Goal: Information Seeking & Learning: Learn about a topic

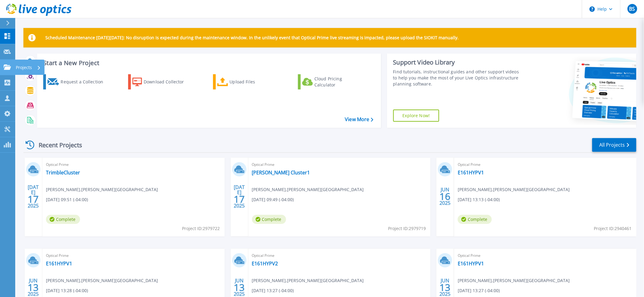
click at [5, 65] on icon at bounding box center [7, 67] width 7 height 5
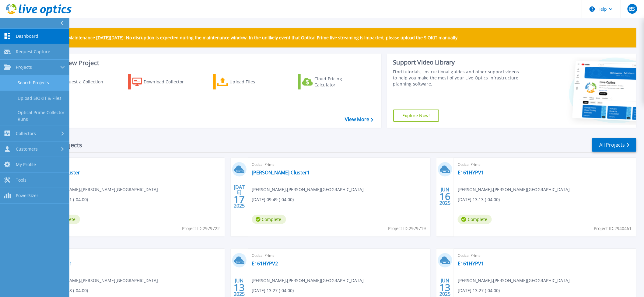
click at [19, 82] on link "Search Projects" at bounding box center [34, 83] width 69 height 16
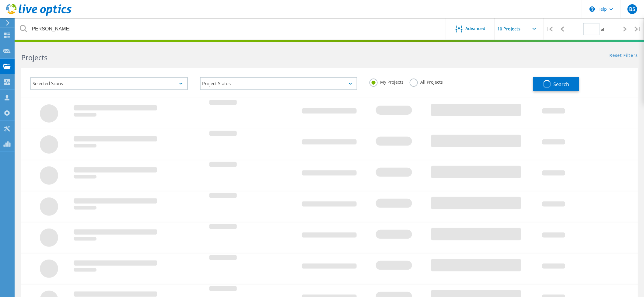
type input "1"
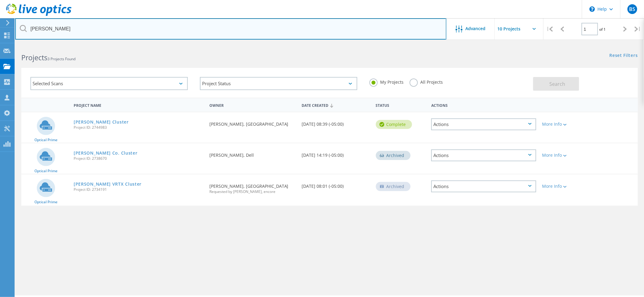
click at [82, 27] on input "campbell" at bounding box center [230, 28] width 431 height 21
type input "bowling"
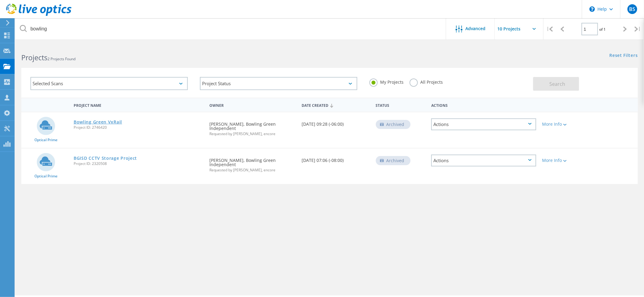
click at [101, 122] on link "Bowling Green VxRail" at bounding box center [98, 122] width 48 height 4
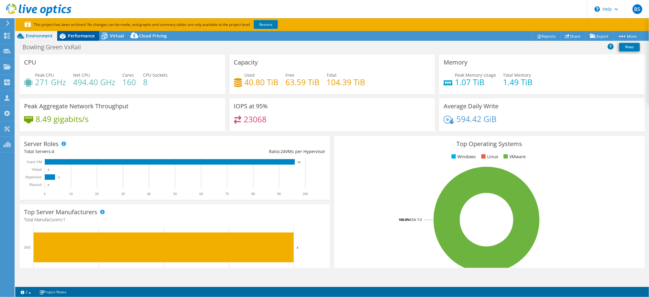
click at [83, 37] on span "Performance" at bounding box center [81, 36] width 27 height 6
select select "USD"
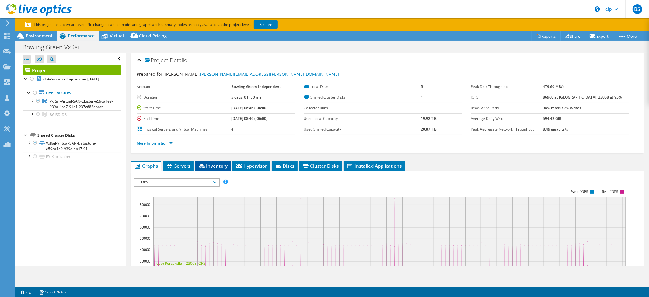
click at [219, 163] on span "Inventory" at bounding box center [213, 166] width 30 height 6
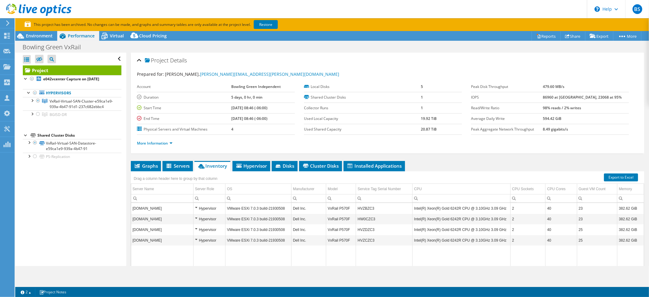
click at [368, 204] on td "HVZBZC3" at bounding box center [384, 208] width 57 height 11
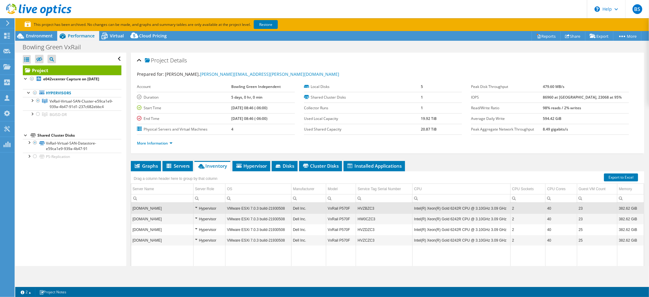
click at [367, 205] on td "HVZBZC3" at bounding box center [384, 208] width 57 height 11
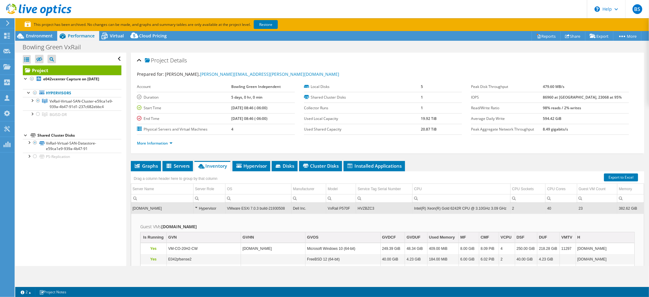
click at [365, 204] on td "HVZBZC3" at bounding box center [384, 208] width 57 height 11
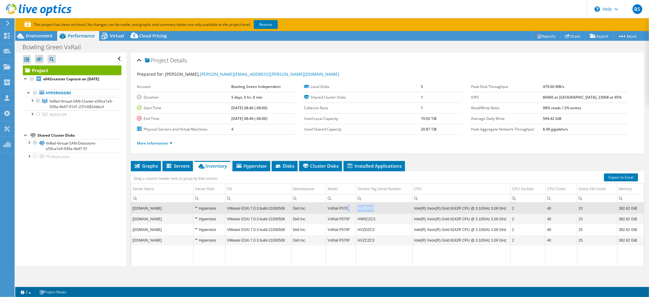
drag, startPoint x: 373, startPoint y: 207, endPoint x: 347, endPoint y: 205, distance: 26.5
click at [347, 205] on tr "e042vxr-21-n4.bgreen.ketsds.net Hypervisor VMware ESXi 7.0.3 build-21930508 Del…" at bounding box center [387, 208] width 513 height 11
copy tr "F HVZBZC3"
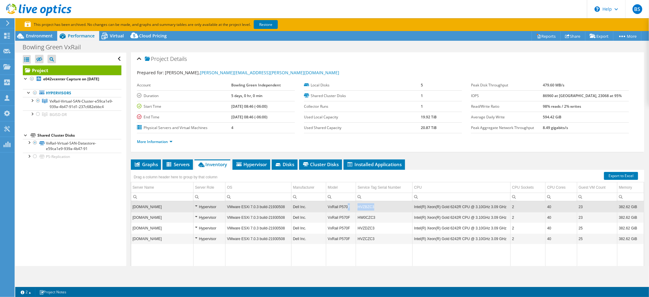
scroll to position [1, 0]
click at [368, 215] on td "HW0CZC3" at bounding box center [384, 217] width 57 height 11
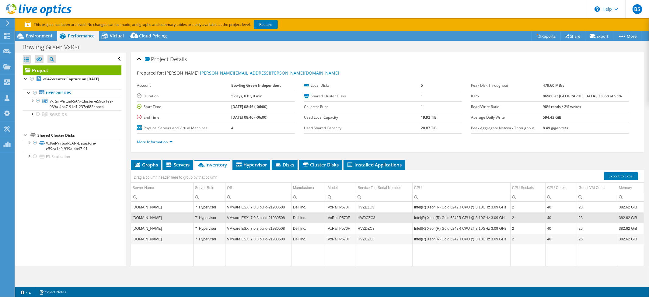
click at [368, 215] on td "HW0CZC3" at bounding box center [384, 217] width 57 height 11
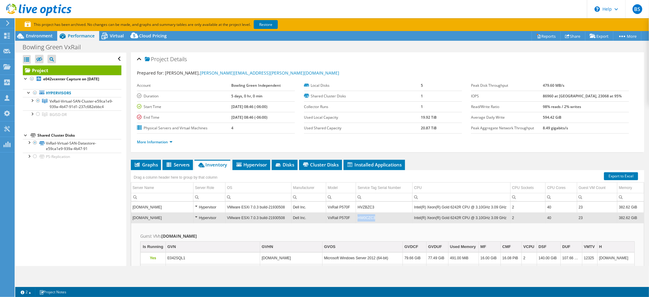
drag, startPoint x: 386, startPoint y: 215, endPoint x: 357, endPoint y: 216, distance: 29.2
click at [357, 216] on td "HW0CZC3" at bounding box center [384, 217] width 57 height 11
copy td "HW0CZC3"
click at [387, 216] on td "HW0CZC3" at bounding box center [384, 217] width 57 height 11
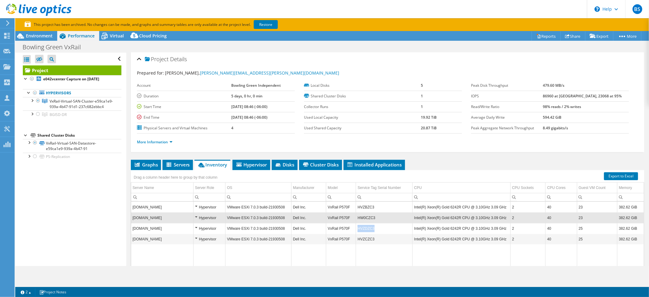
drag, startPoint x: 372, startPoint y: 227, endPoint x: 358, endPoint y: 227, distance: 14.9
click at [358, 227] on td "HVZDZC3" at bounding box center [384, 228] width 57 height 11
copy td "HVZDZC3"
drag, startPoint x: 374, startPoint y: 236, endPoint x: 359, endPoint y: 238, distance: 14.7
click at [358, 237] on td "HVZCZC3" at bounding box center [384, 239] width 57 height 11
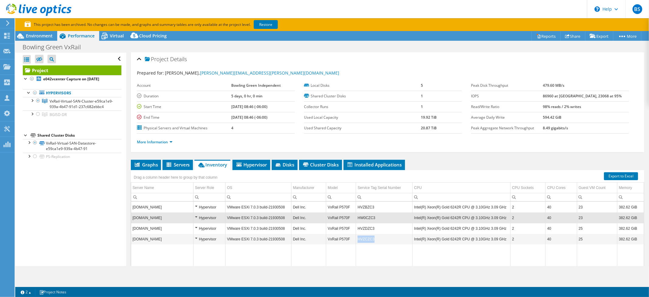
copy td "HVZCZC3"
drag, startPoint x: 512, startPoint y: 205, endPoint x: 506, endPoint y: 204, distance: 6.2
click at [506, 204] on tr "e042vxr-21-n4.bgreen.ketsds.net Hypervisor VMware ESXi 7.0.3 build-21930508 Del…" at bounding box center [387, 207] width 513 height 11
copy tr "2"
click at [27, 39] on div "Environment" at bounding box center [36, 36] width 42 height 10
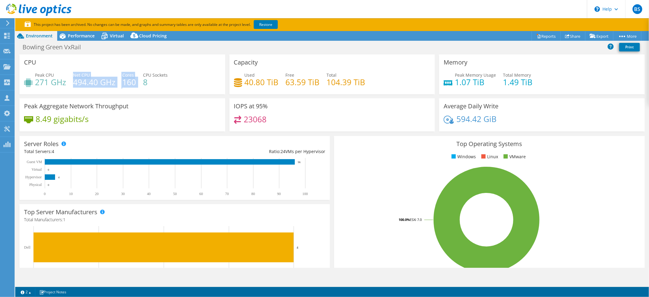
drag, startPoint x: 72, startPoint y: 82, endPoint x: 149, endPoint y: 81, distance: 76.1
click at [147, 81] on div "Peak CPU 271 GHz Net CPU 494.40 GHz Cores 160 CPU Sockets 8" at bounding box center [122, 82] width 197 height 20
click at [145, 108] on div "Peak Aggregate Network Throughput 8.49 gigabits/s" at bounding box center [122, 114] width 206 height 33
click at [84, 38] on span "Performance" at bounding box center [81, 36] width 27 height 6
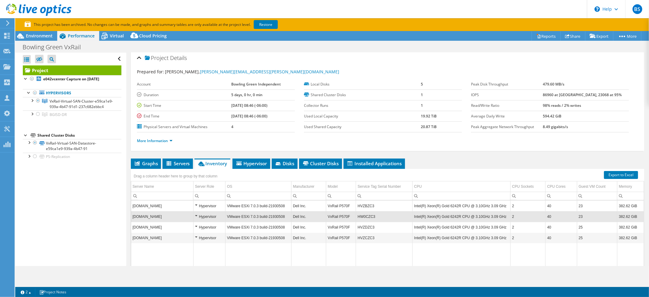
scroll to position [2, 0]
click at [41, 37] on span "Environment" at bounding box center [39, 36] width 27 height 6
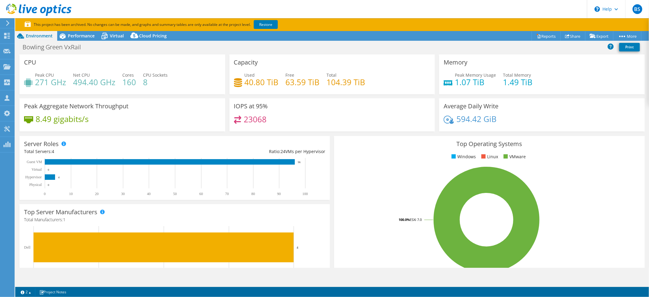
click at [167, 121] on div "8.49 gigabits/s" at bounding box center [122, 122] width 197 height 13
click at [68, 37] on span "Performance" at bounding box center [81, 36] width 27 height 6
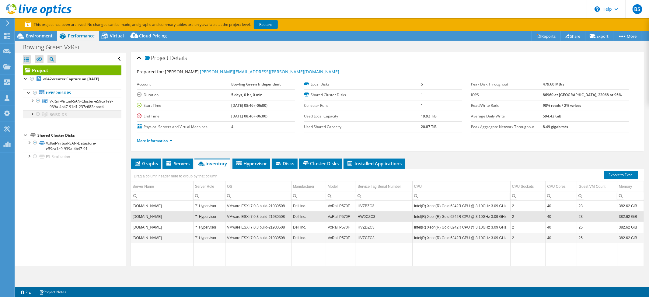
click at [38, 118] on div at bounding box center [38, 113] width 6 height 7
click at [34, 93] on div at bounding box center [35, 92] width 6 height 7
click at [35, 93] on div at bounding box center [35, 92] width 6 height 7
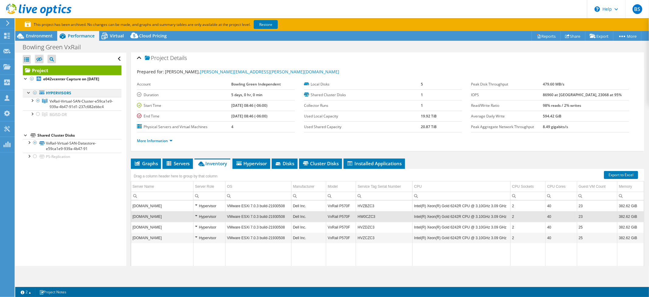
click at [35, 93] on div at bounding box center [35, 92] width 6 height 7
click at [31, 77] on div at bounding box center [32, 78] width 6 height 7
click at [32, 78] on div at bounding box center [32, 78] width 6 height 7
click at [32, 117] on div at bounding box center [32, 113] width 6 height 6
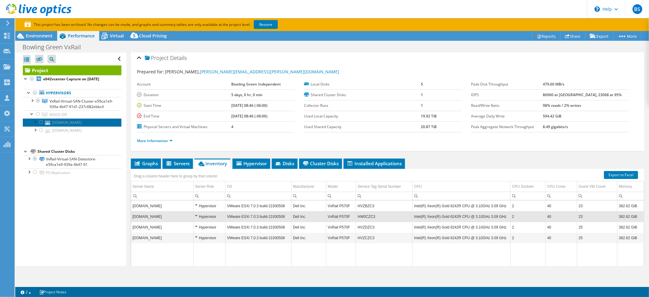
click at [44, 126] on link "[DOMAIN_NAME]" at bounding box center [72, 122] width 99 height 8
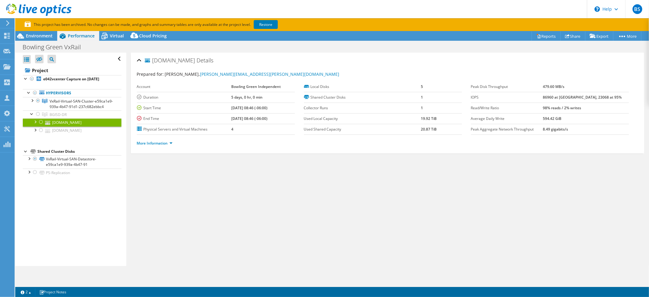
scroll to position [0, 0]
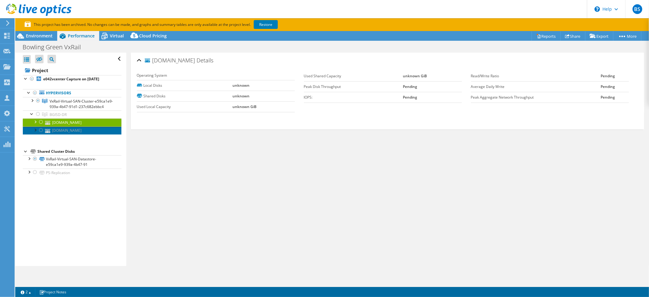
click at [55, 135] on link "[DOMAIN_NAME]" at bounding box center [72, 131] width 99 height 8
click at [55, 126] on link "[DOMAIN_NAME]" at bounding box center [72, 122] width 99 height 8
click at [44, 117] on icon at bounding box center [44, 114] width 5 height 4
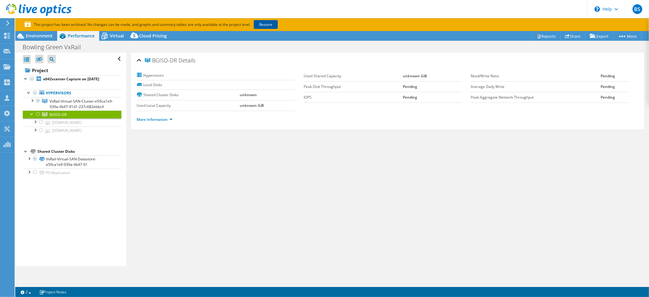
click at [268, 24] on link "Restore" at bounding box center [266, 24] width 24 height 9
click at [417, 181] on div "BGISD-DR Details Hypervisors Local Disks Shared Cluster Disks unknown Used Loca…" at bounding box center [387, 159] width 522 height 213
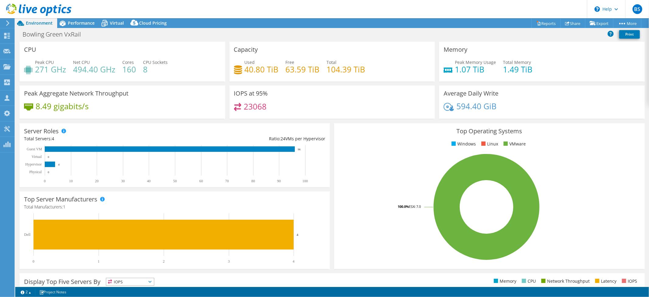
select select "USD"
click at [88, 22] on span "Performance" at bounding box center [81, 23] width 27 height 6
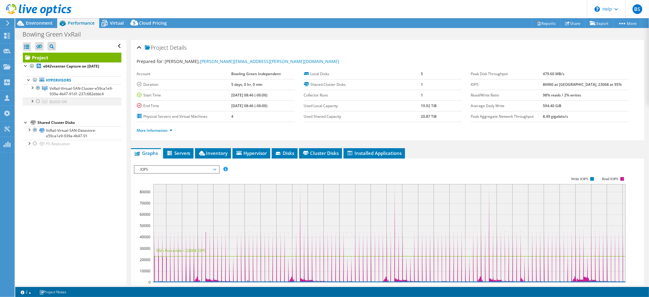
click at [39, 105] on div at bounding box center [38, 101] width 6 height 7
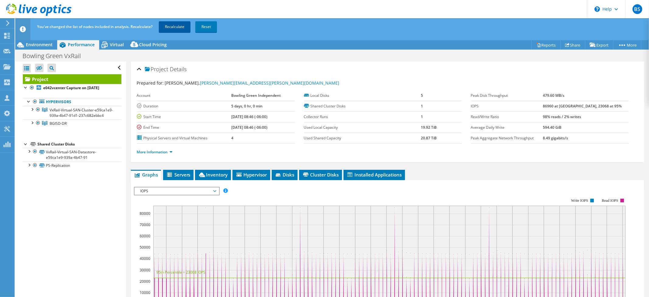
click at [172, 24] on link "Recalculate" at bounding box center [175, 26] width 32 height 11
click at [224, 173] on span "Inventory" at bounding box center [213, 175] width 30 height 6
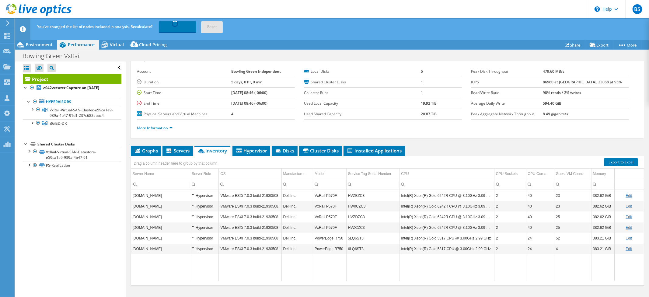
scroll to position [25, 0]
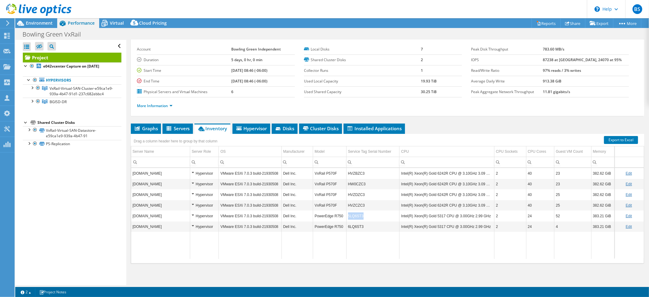
drag, startPoint x: 363, startPoint y: 217, endPoint x: 346, endPoint y: 216, distance: 17.1
click at [346, 216] on td "5LQ6ST3" at bounding box center [372, 216] width 53 height 11
copy td "5LQ6ST3"
click at [357, 222] on td "6LQ6ST3" at bounding box center [372, 226] width 53 height 11
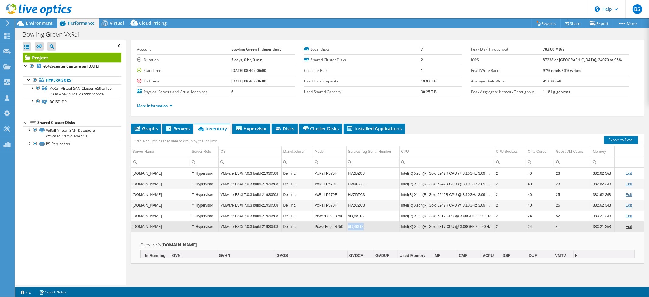
drag, startPoint x: 354, startPoint y: 224, endPoint x: 346, endPoint y: 223, distance: 7.7
click at [346, 223] on td "6LQ6ST3" at bounding box center [372, 226] width 53 height 11
copy td "6LQ6ST3"
click at [116, 23] on span "Virtual" at bounding box center [117, 23] width 14 height 6
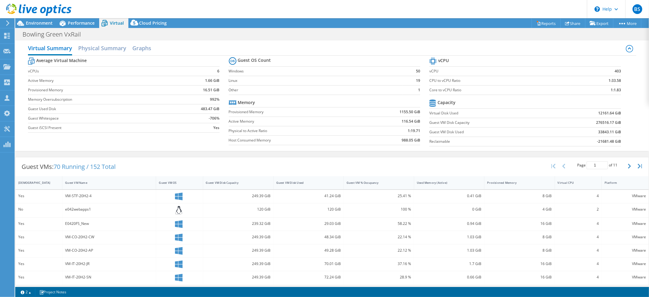
scroll to position [2, 0]
click at [83, 21] on span "Performance" at bounding box center [81, 23] width 27 height 6
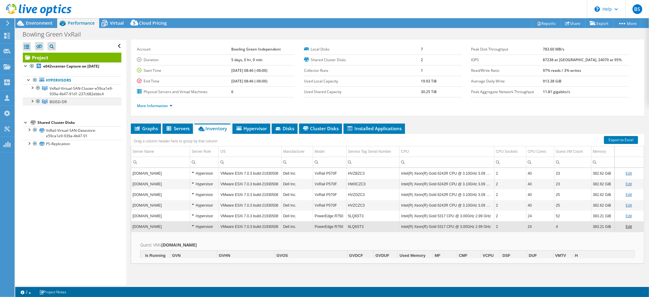
click at [37, 105] on div at bounding box center [38, 101] width 6 height 7
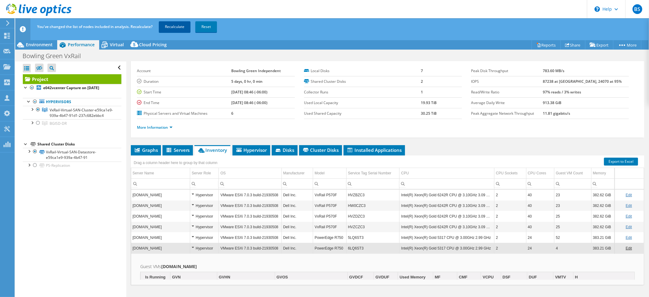
click at [163, 24] on link "Recalculate" at bounding box center [175, 26] width 32 height 11
click at [118, 45] on span "Virtual" at bounding box center [117, 45] width 14 height 6
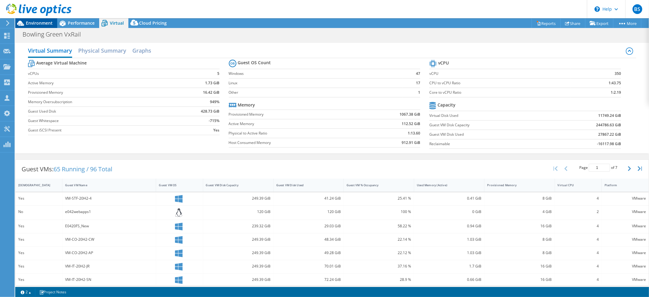
click at [37, 24] on span "Environment" at bounding box center [39, 23] width 27 height 6
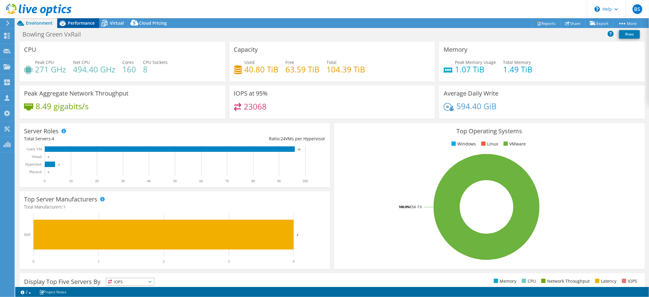
click at [71, 20] on span "Performance" at bounding box center [81, 23] width 27 height 6
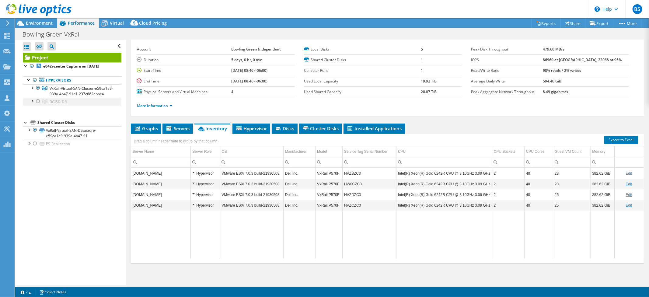
click at [38, 105] on div at bounding box center [38, 101] width 6 height 7
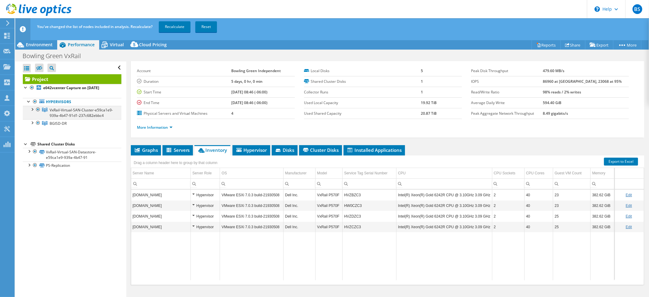
click at [39, 110] on div at bounding box center [38, 109] width 6 height 7
click at [174, 25] on link "Recalculate" at bounding box center [175, 26] width 32 height 11
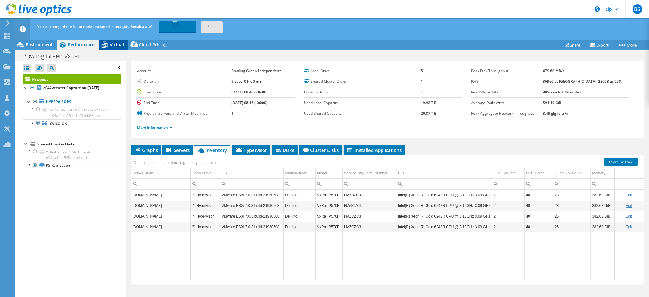
click at [117, 44] on span "Virtual" at bounding box center [117, 45] width 14 height 6
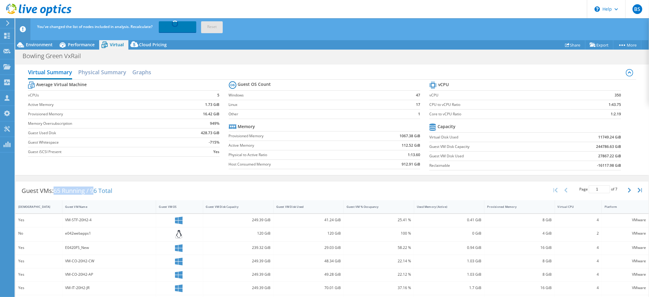
drag, startPoint x: 56, startPoint y: 189, endPoint x: 111, endPoint y: 185, distance: 55.5
click at [106, 187] on span "65 Running / 96 Total" at bounding box center [83, 191] width 59 height 8
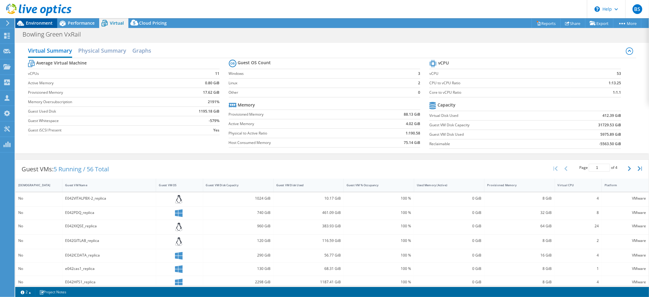
click at [41, 23] on span "Environment" at bounding box center [39, 23] width 27 height 6
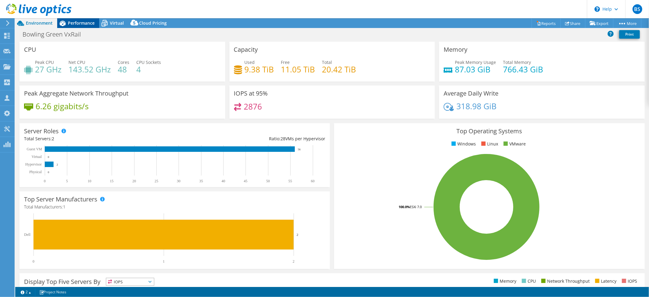
click at [86, 26] on div "Performance" at bounding box center [78, 23] width 42 height 10
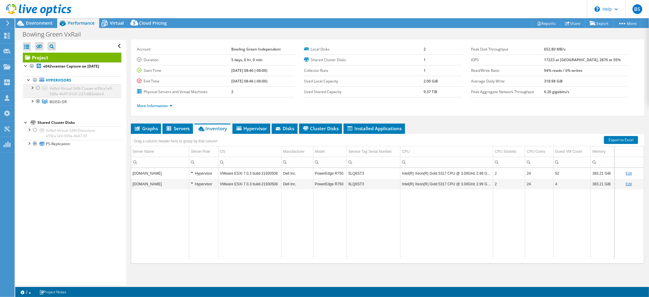
click at [38, 87] on div at bounding box center [38, 87] width 6 height 7
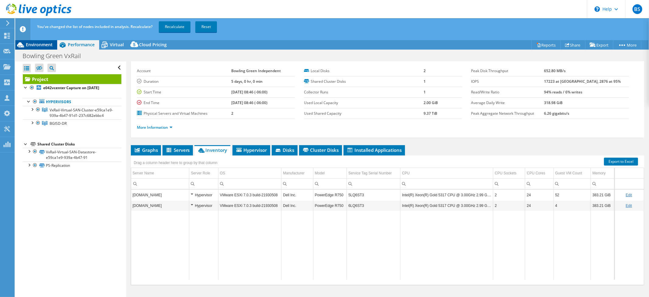
click at [37, 45] on span "Environment" at bounding box center [39, 45] width 27 height 6
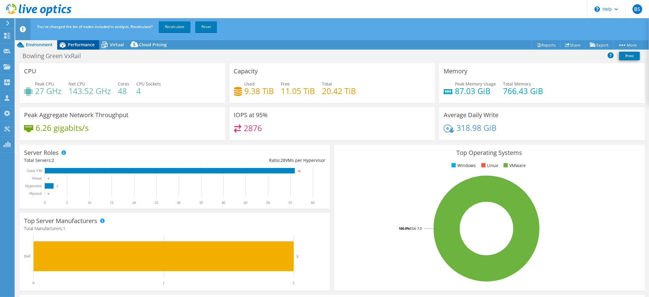
click at [74, 44] on span "Performance" at bounding box center [81, 45] width 27 height 6
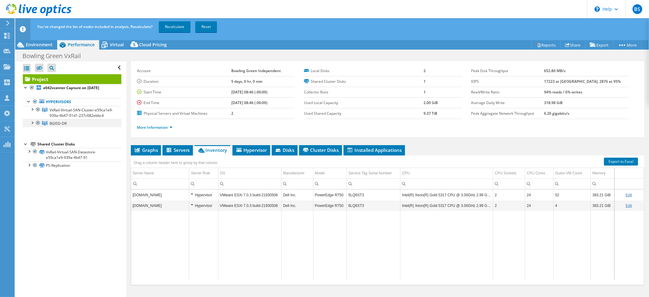
click at [38, 127] on div at bounding box center [38, 122] width 6 height 7
click at [68, 215] on div "Open All Close All Hide Excluded Nodes Project Tree Filter" at bounding box center [70, 183] width 111 height 245
click at [172, 27] on link "Recalculate" at bounding box center [175, 26] width 32 height 11
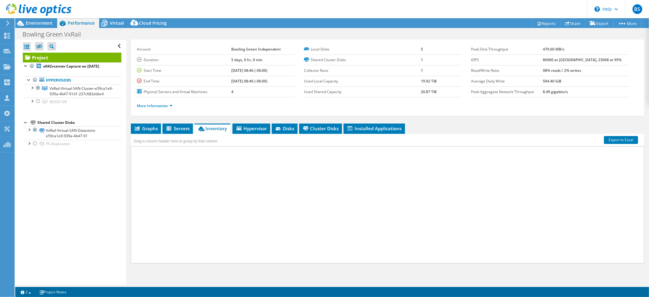
scroll to position [23, 0]
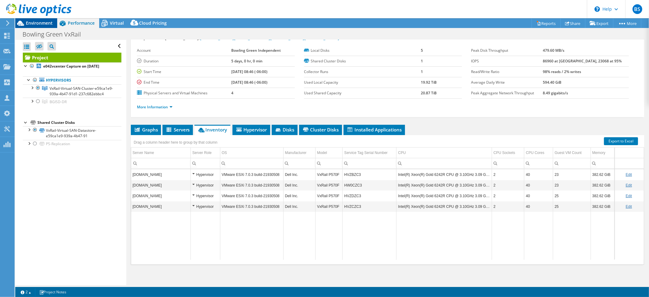
click at [36, 22] on span "Environment" at bounding box center [39, 23] width 27 height 6
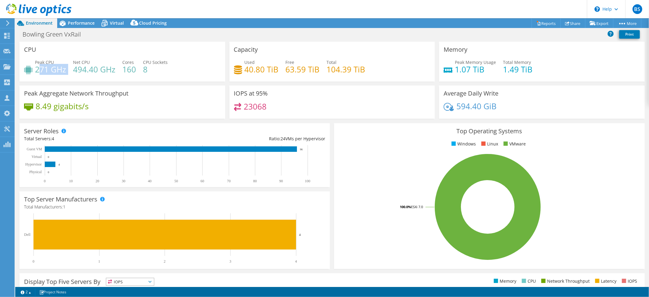
drag, startPoint x: 38, startPoint y: 70, endPoint x: 69, endPoint y: 69, distance: 31.1
click at [69, 69] on div "Peak CPU 271 GHz Net CPU 494.40 GHz Cores 160 CPU Sockets 8" at bounding box center [122, 69] width 197 height 20
click at [60, 73] on h4 "271 GHz" at bounding box center [50, 69] width 31 height 7
click at [82, 21] on span "Performance" at bounding box center [81, 23] width 27 height 6
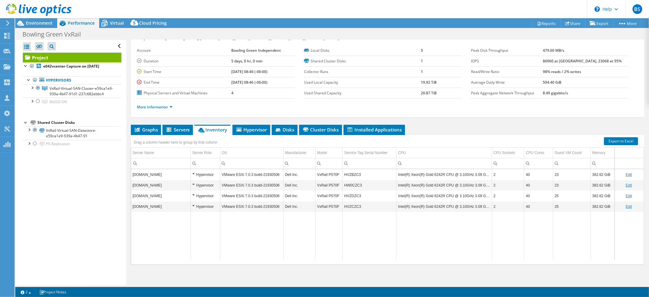
click at [266, 239] on td "Data grid" at bounding box center [251, 236] width 63 height 48
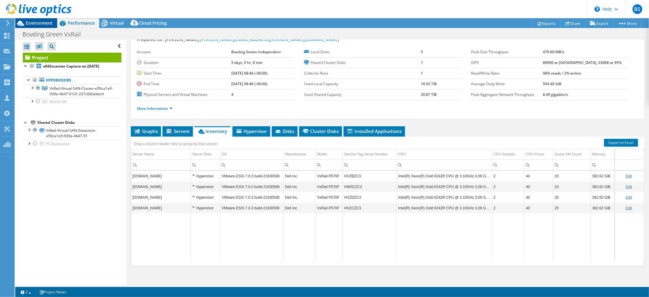
click at [28, 22] on span "Environment" at bounding box center [39, 23] width 27 height 6
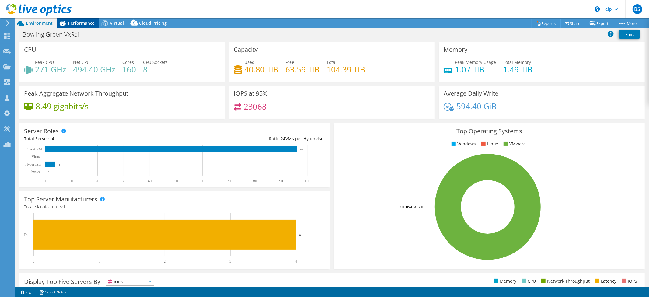
click at [76, 22] on span "Performance" at bounding box center [81, 23] width 27 height 6
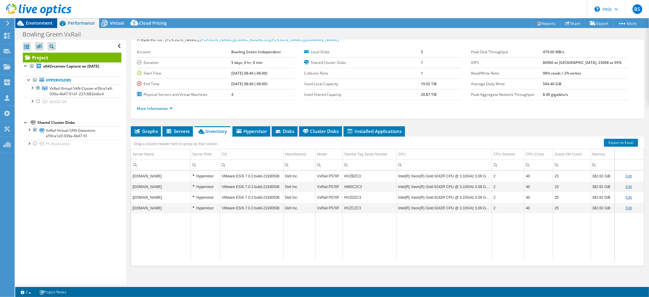
click at [40, 23] on span "Environment" at bounding box center [39, 23] width 27 height 6
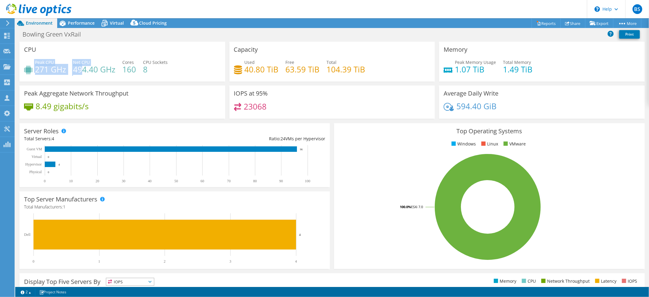
click at [83, 69] on div "Peak CPU 271 GHz Net CPU 494.40 GHz Cores 160 CPU Sockets 8" at bounding box center [122, 69] width 197 height 20
click at [171, 72] on div "Peak CPU 271 GHz Net CPU 494.40 GHz Cores 160 CPU Sockets 8" at bounding box center [122, 69] width 197 height 20
click at [74, 25] on span "Performance" at bounding box center [81, 23] width 27 height 6
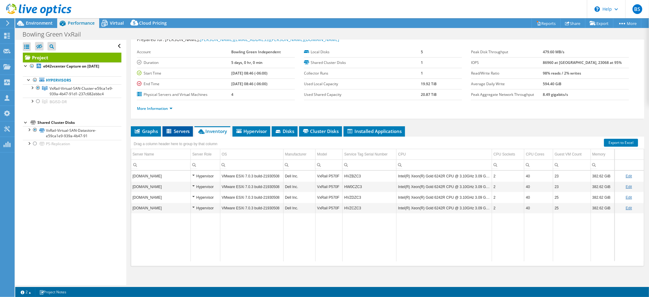
scroll to position [0, 0]
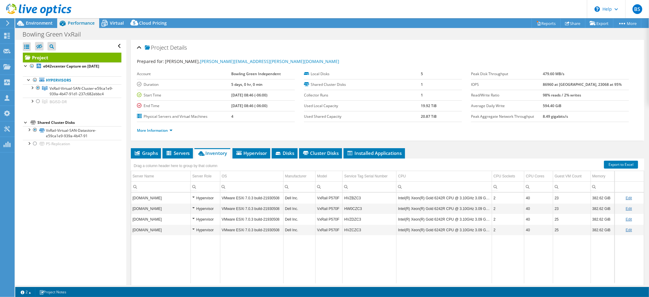
click at [40, 19] on div at bounding box center [36, 10] width 72 height 20
click at [42, 22] on span "Environment" at bounding box center [39, 23] width 27 height 6
